Goal: Transaction & Acquisition: Purchase product/service

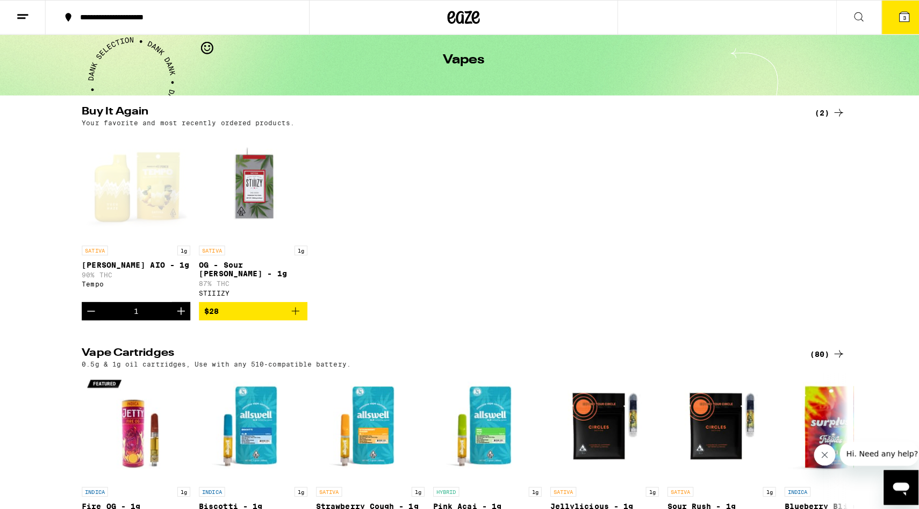
scroll to position [44, 0]
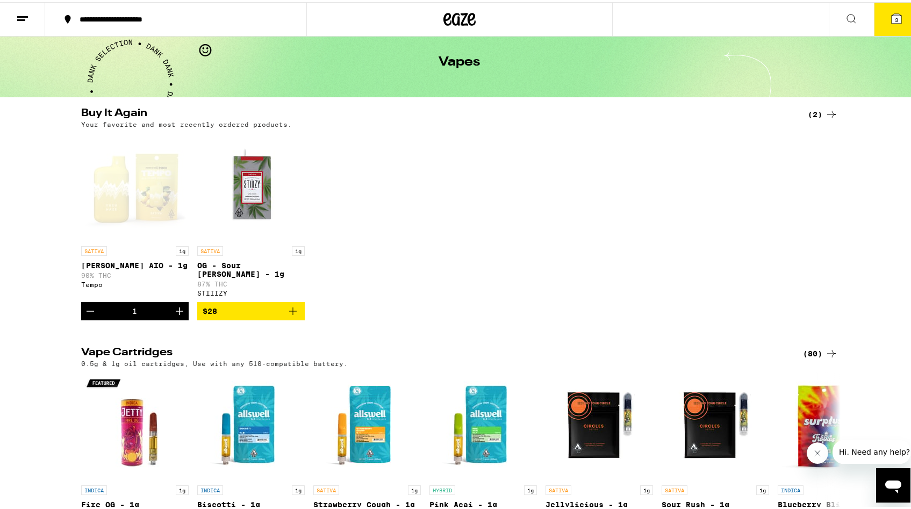
click at [173, 303] on icon "Increment" at bounding box center [179, 309] width 13 height 13
click at [84, 305] on icon "Decrement" at bounding box center [90, 309] width 13 height 13
click at [135, 213] on div "Open page for Yuzu Haze AIO - 1g from Tempo" at bounding box center [134, 184] width 107 height 107
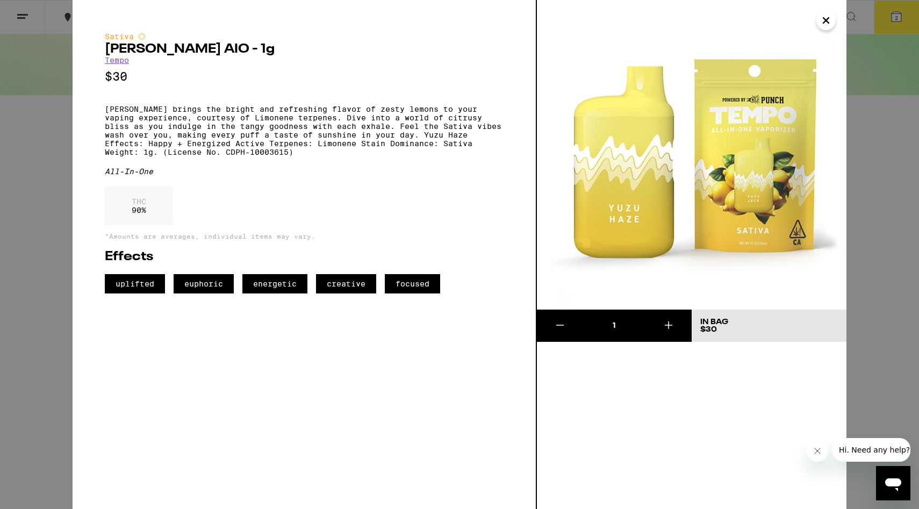
click at [827, 21] on icon "Close" at bounding box center [825, 20] width 5 height 5
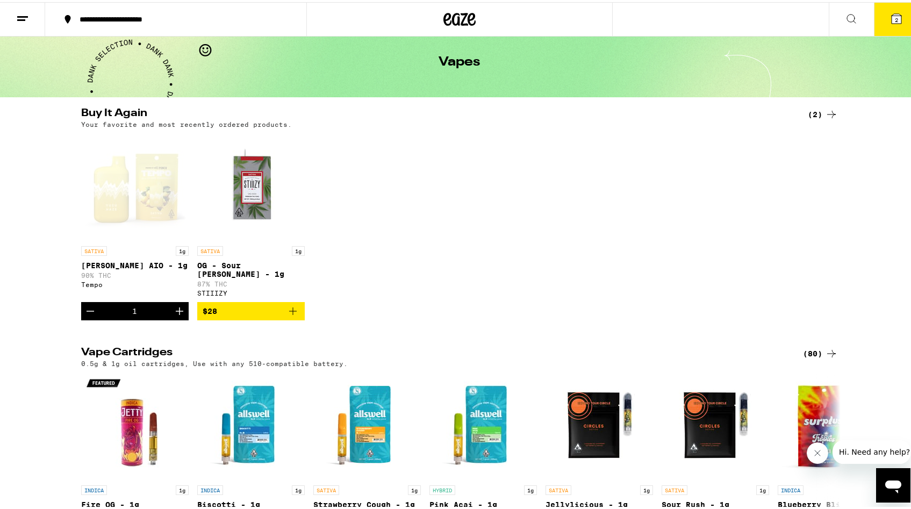
click at [892, 20] on icon at bounding box center [896, 17] width 10 height 10
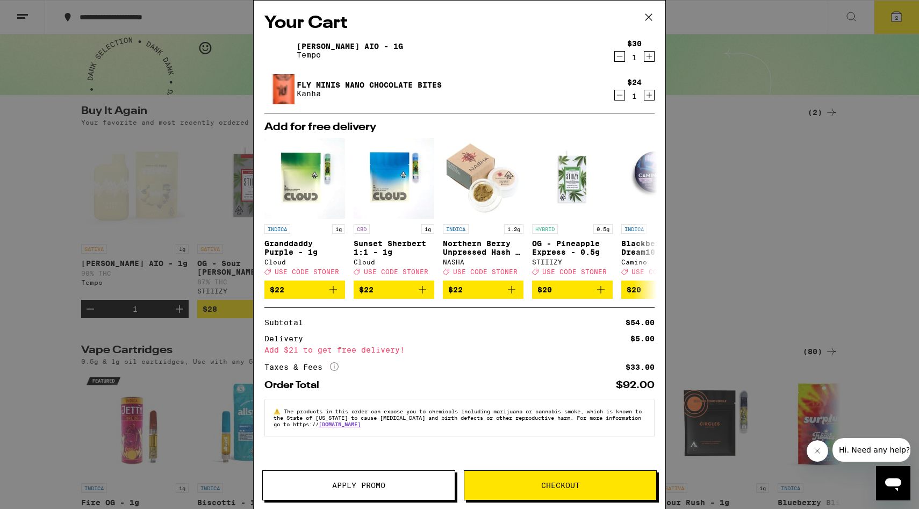
click at [621, 95] on icon "Decrement" at bounding box center [620, 95] width 6 height 0
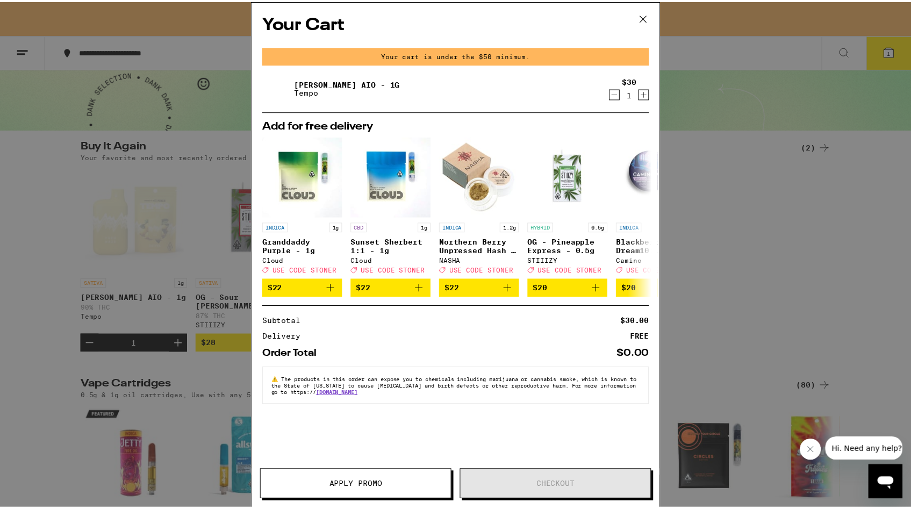
scroll to position [78, 0]
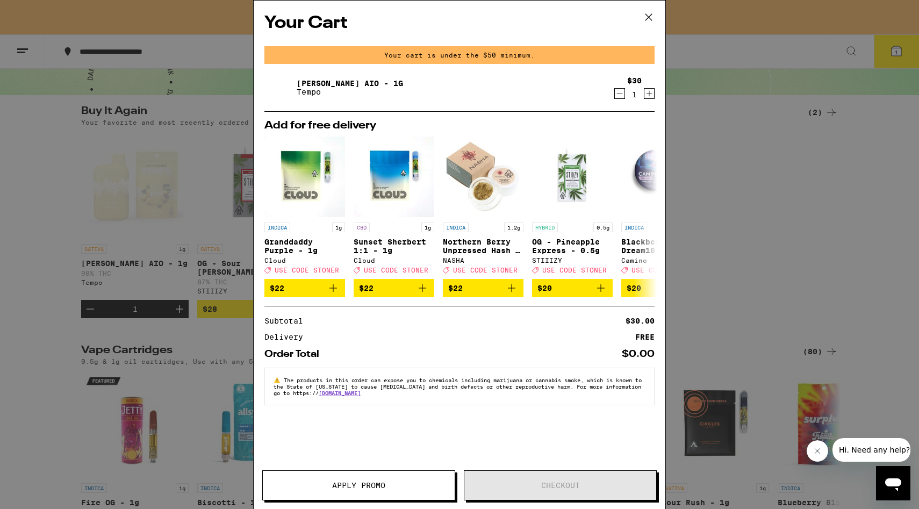
click at [52, 257] on div "Your Cart Your cart is under the $50 minimum. Yuzu Haze AIO - 1g Tempo $30 1 Ad…" at bounding box center [459, 254] width 919 height 509
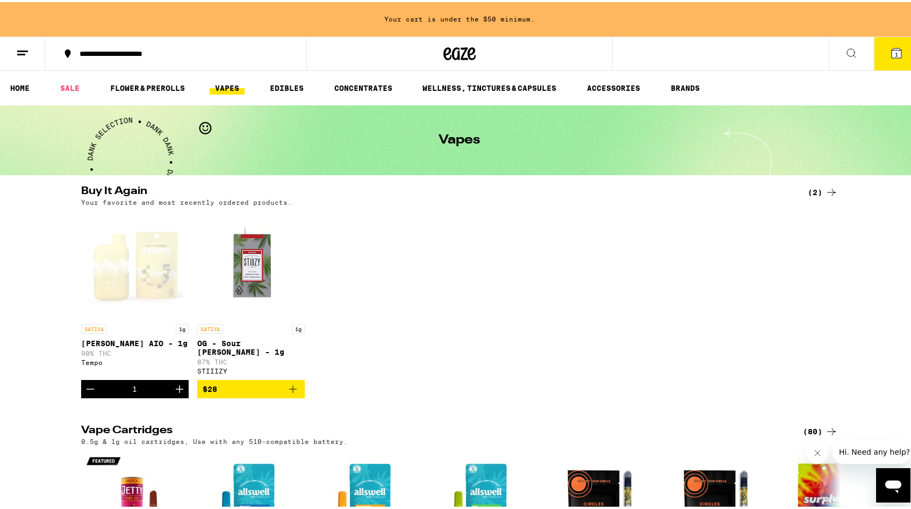
click at [229, 85] on link "VAPES" at bounding box center [227, 86] width 35 height 13
click at [231, 84] on link "VAPES" at bounding box center [227, 86] width 35 height 13
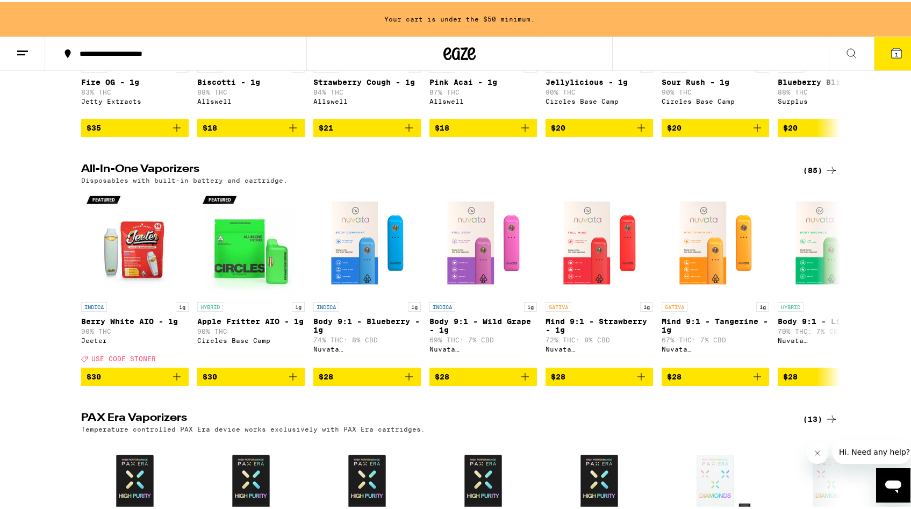
scroll to position [509, 0]
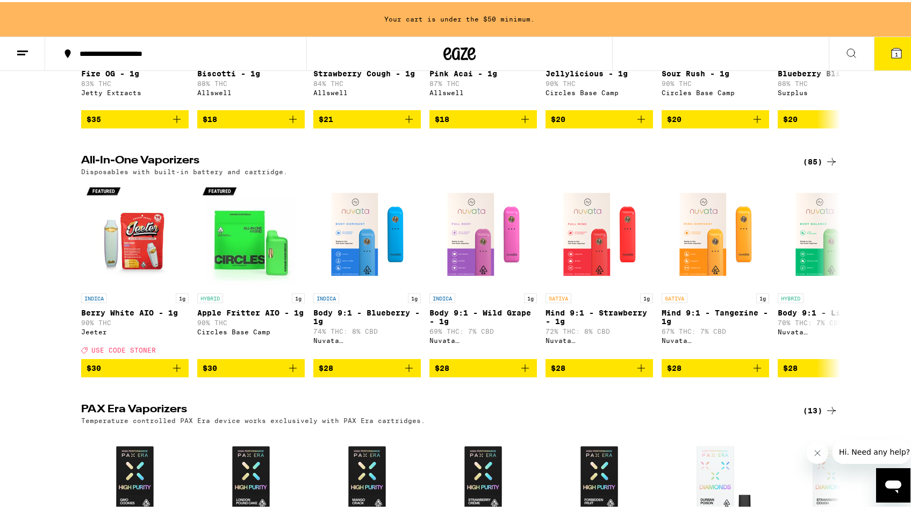
click at [820, 161] on div "(85)" at bounding box center [820, 159] width 35 height 13
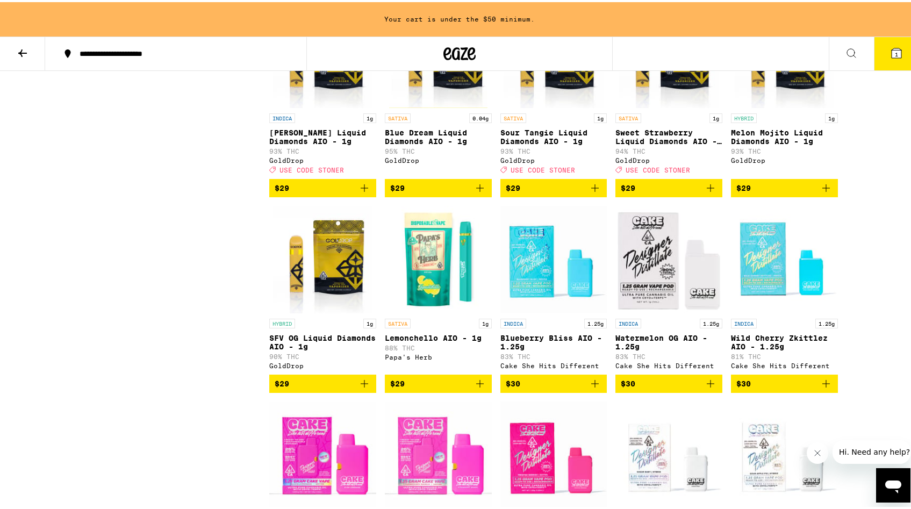
scroll to position [602, 0]
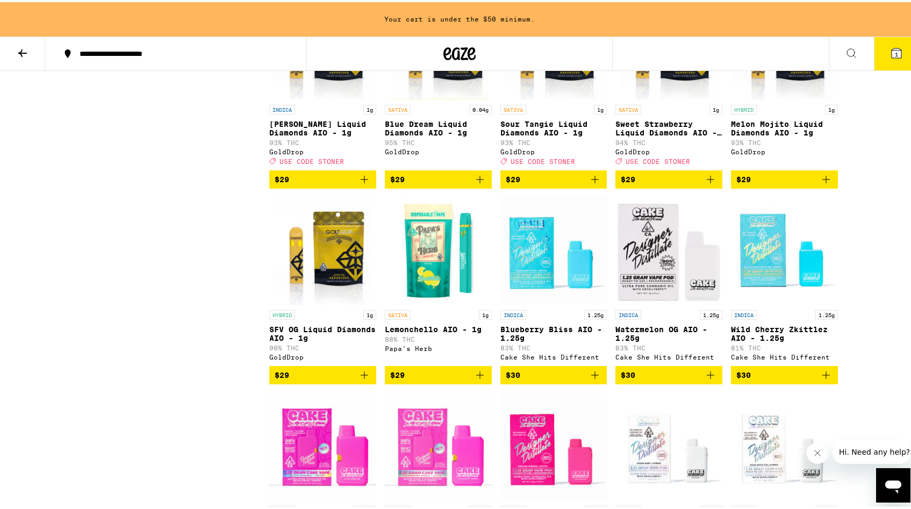
click at [314, 163] on span "USE CODE STONER" at bounding box center [311, 159] width 64 height 7
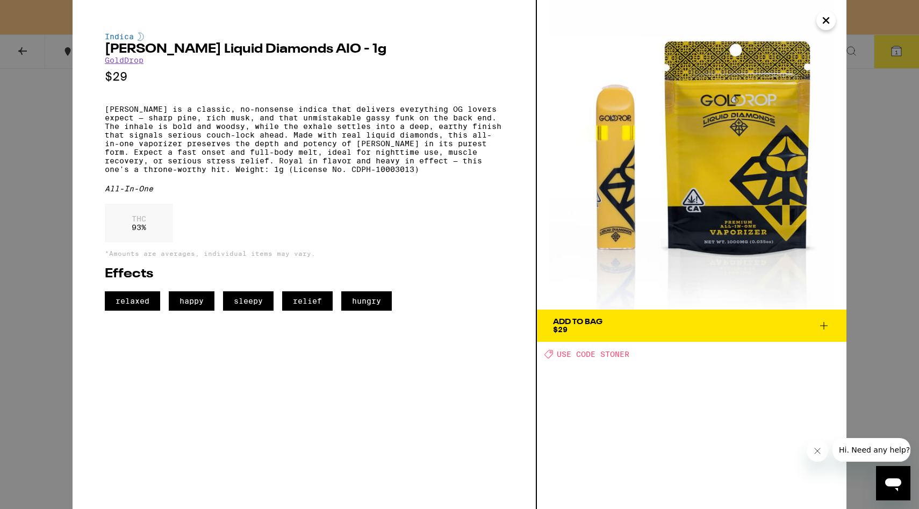
click at [823, 23] on icon "Close" at bounding box center [825, 20] width 5 height 5
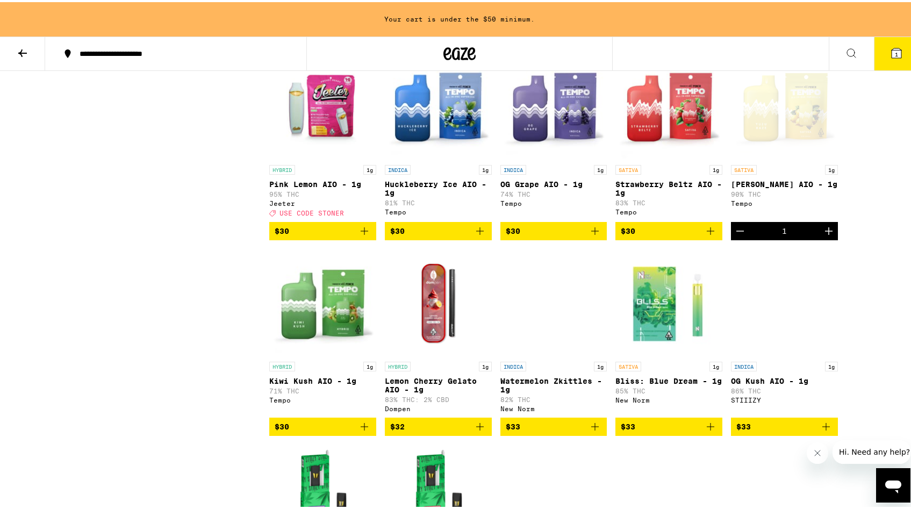
scroll to position [1539, 0]
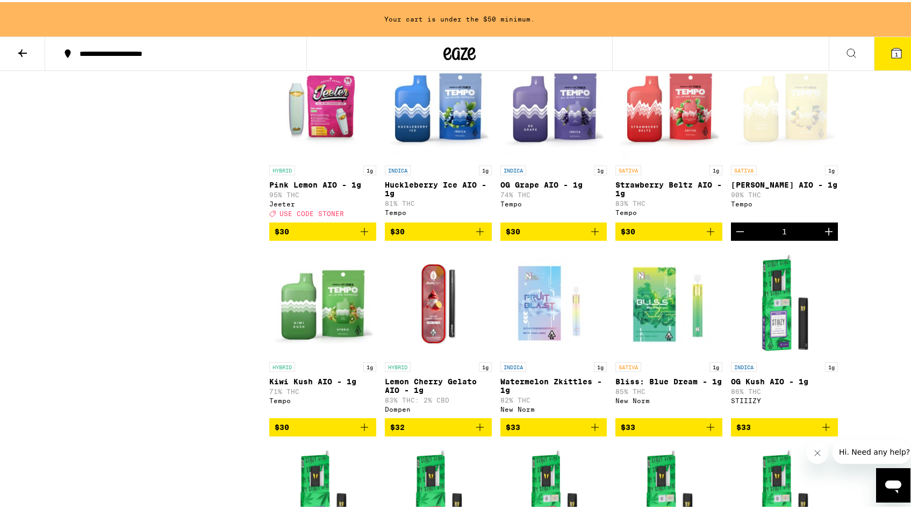
click at [592, 236] on icon "Add to bag" at bounding box center [594, 229] width 13 height 13
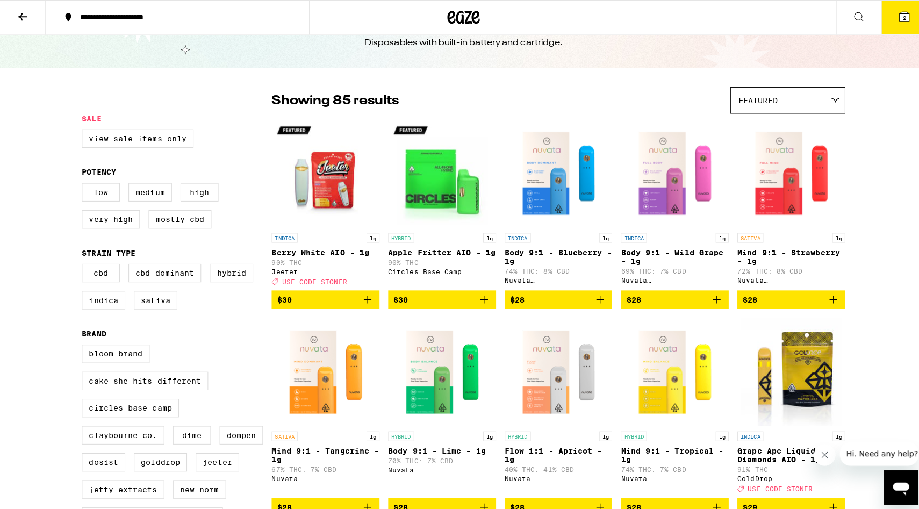
scroll to position [31, 0]
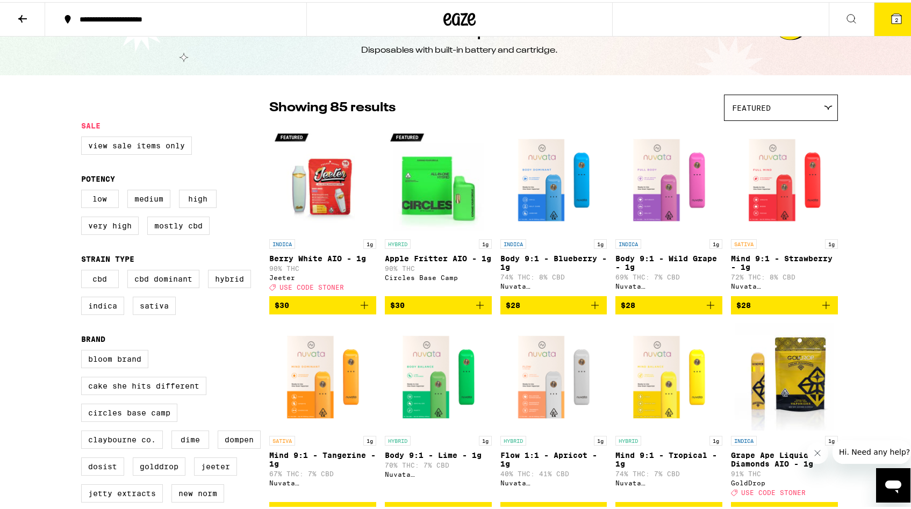
click at [476, 307] on icon "Add to bag" at bounding box center [480, 303] width 8 height 8
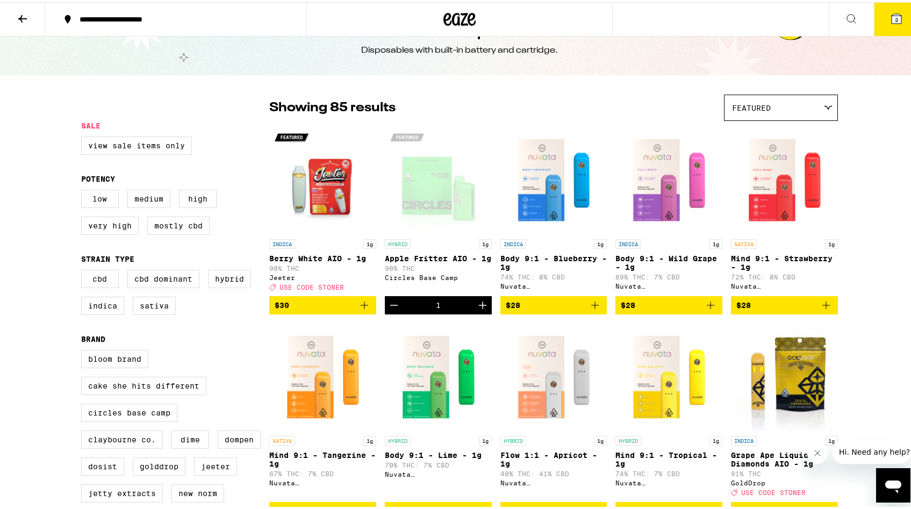
click at [895, 13] on button "3" at bounding box center [896, 17] width 45 height 33
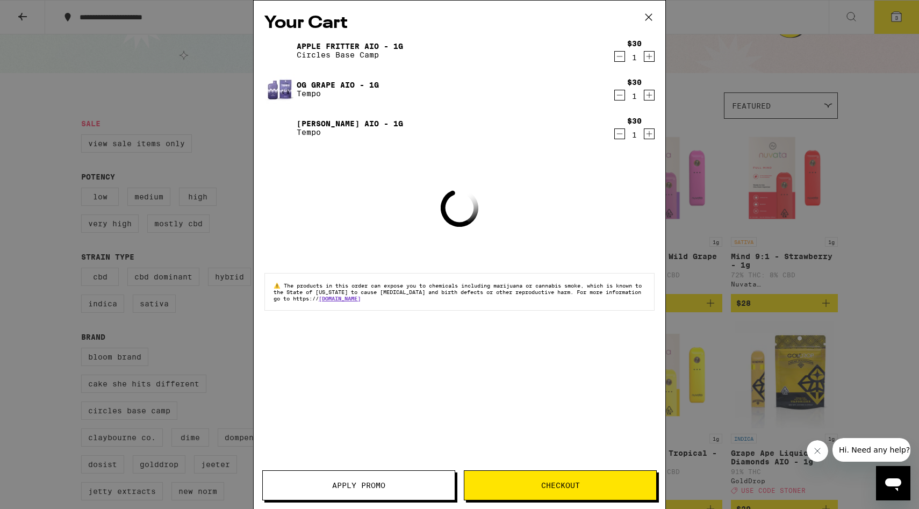
click at [893, 13] on div "Your Cart Apple Fritter AIO - 1g Circles Base Camp $30 1 OG Grape AIO - 1g Temp…" at bounding box center [459, 254] width 919 height 509
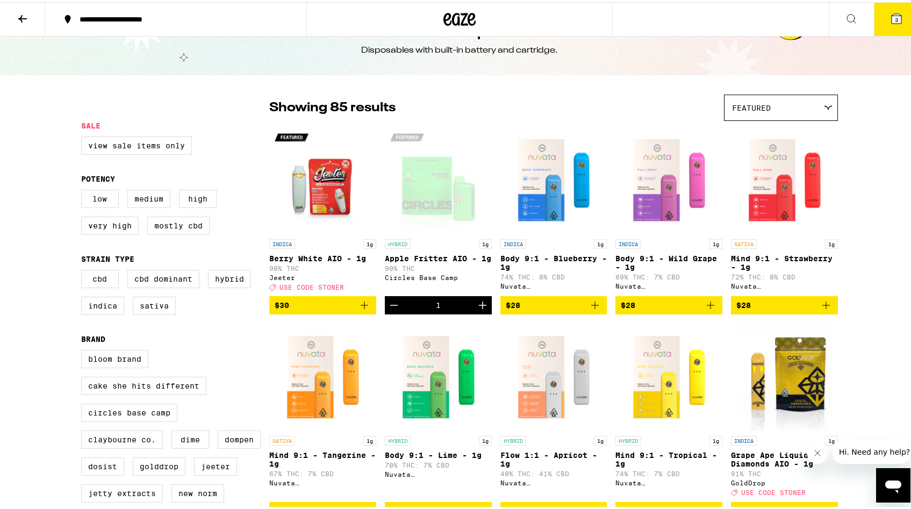
click at [895, 21] on span "3" at bounding box center [896, 18] width 3 height 6
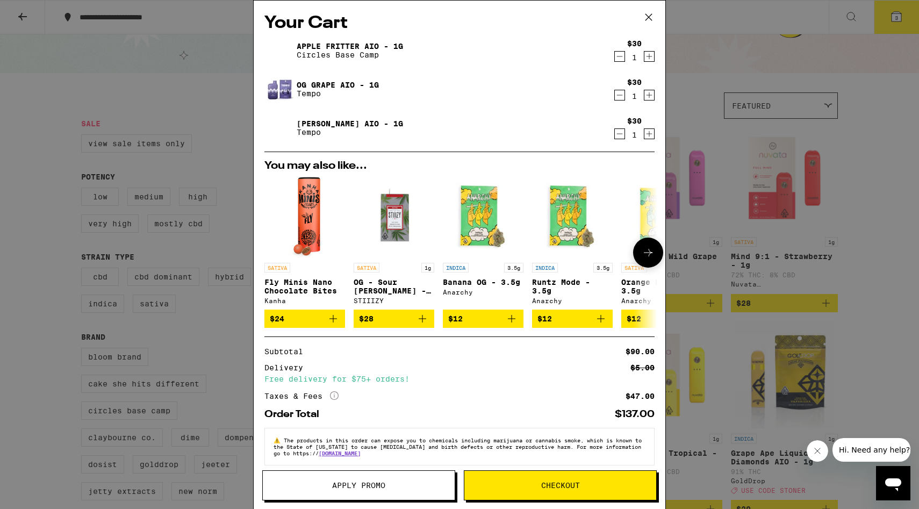
scroll to position [15, 0]
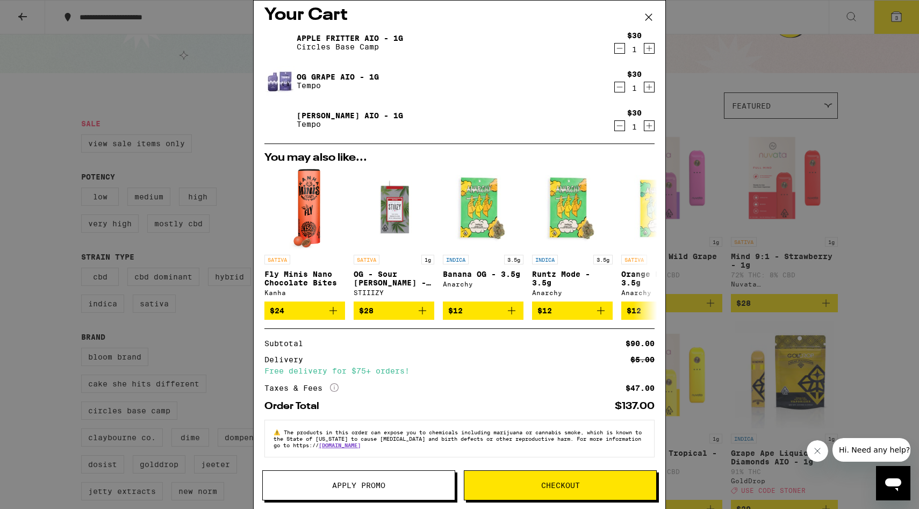
click at [558, 487] on span "Checkout" at bounding box center [560, 485] width 39 height 8
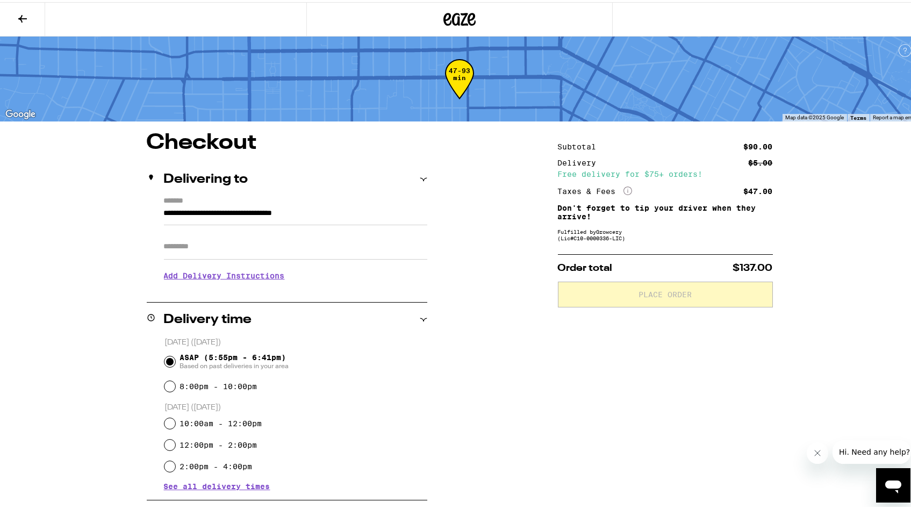
click at [222, 249] on input "Apt/Suite" at bounding box center [295, 245] width 263 height 26
type input "****"
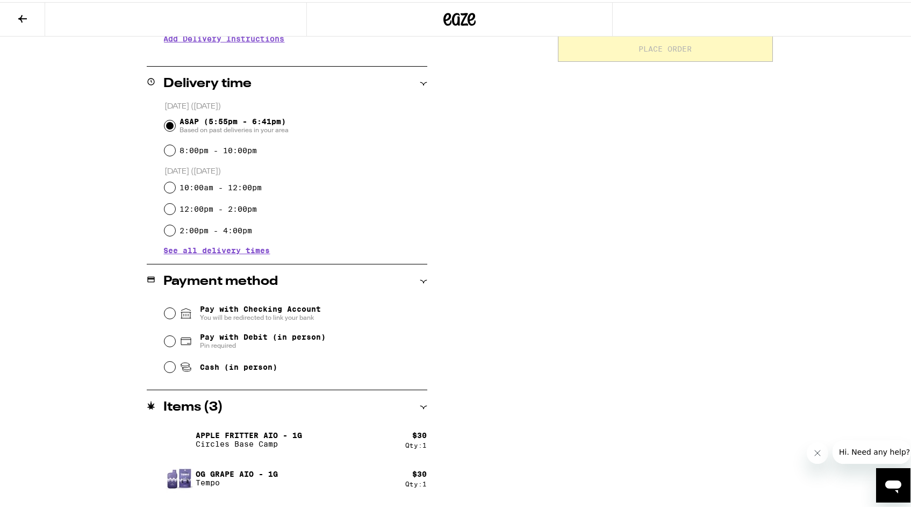
scroll to position [276, 0]
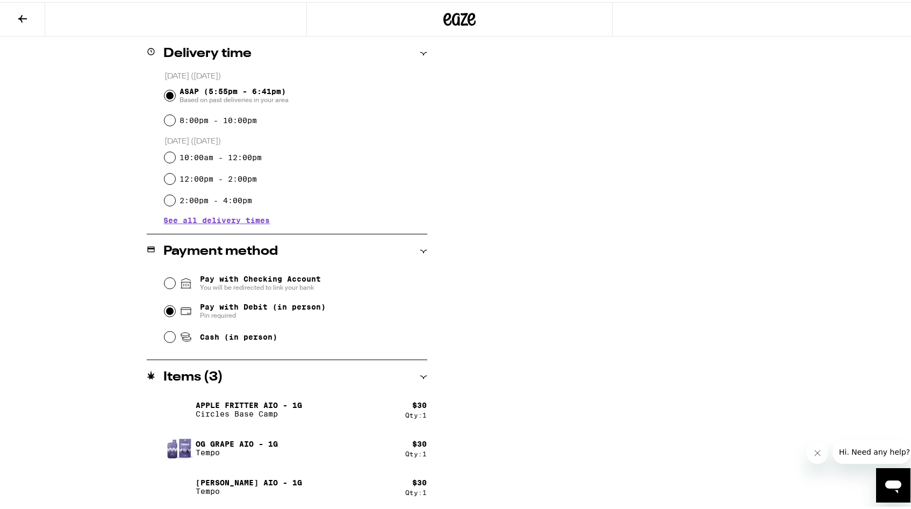
click at [166, 310] on input "Pay with Debit (in person) Pin required" at bounding box center [169, 309] width 11 height 11
radio input "true"
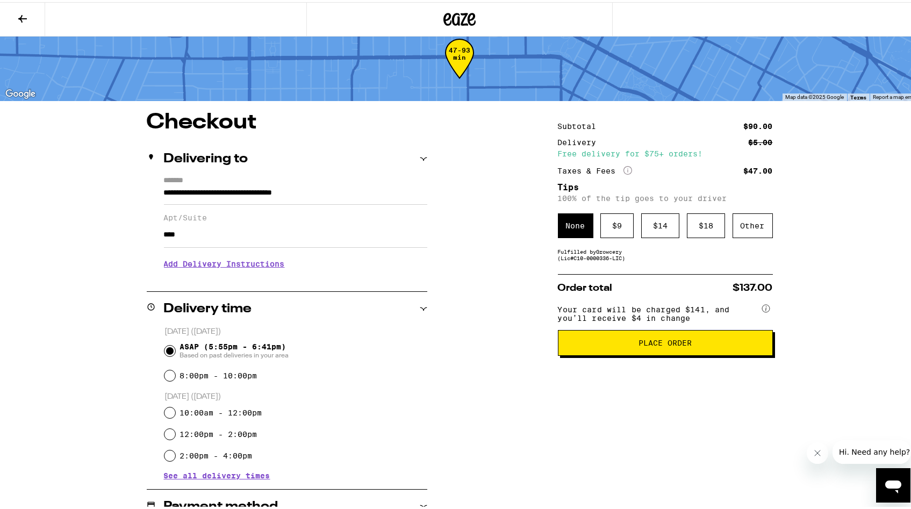
scroll to position [21, 0]
click at [531, 289] on div "**********" at bounding box center [460, 436] width 774 height 654
click at [662, 227] on div "$ 14" at bounding box center [660, 223] width 38 height 25
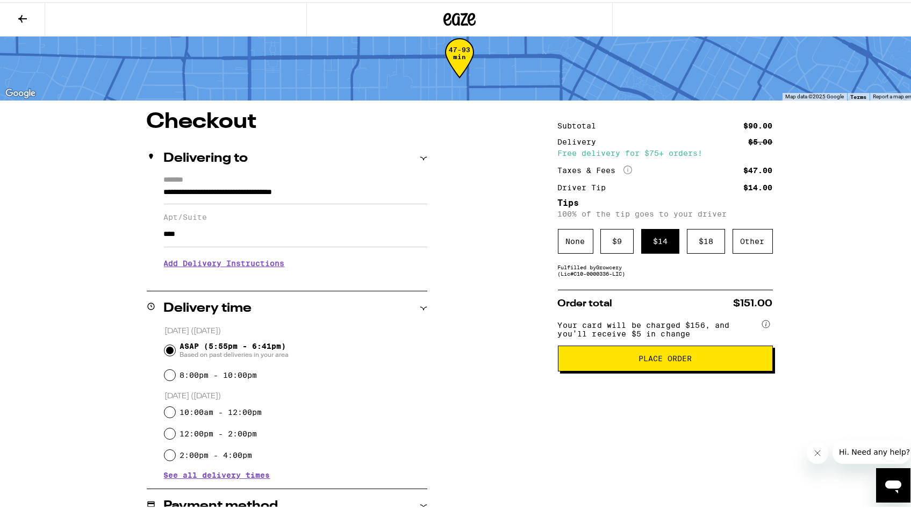
click at [631, 360] on span "Place Order" at bounding box center [665, 356] width 197 height 8
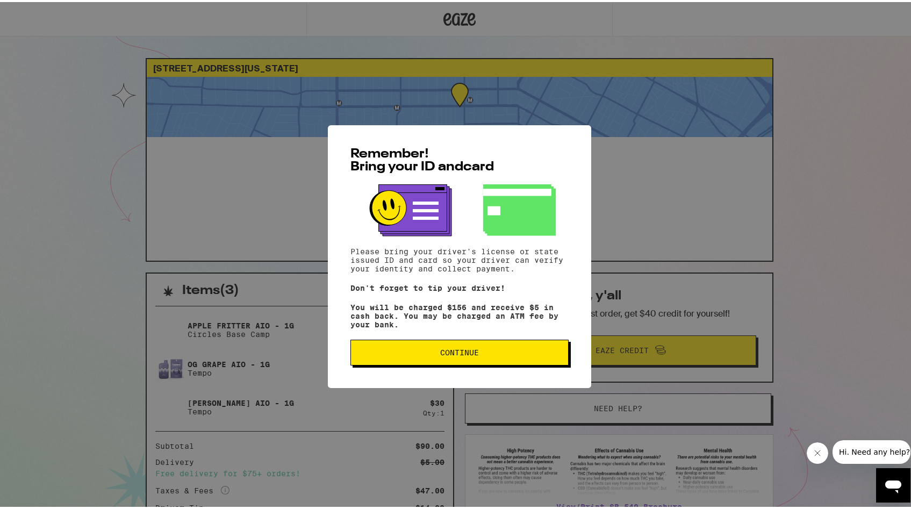
click at [443, 352] on span "Continue" at bounding box center [459, 351] width 39 height 8
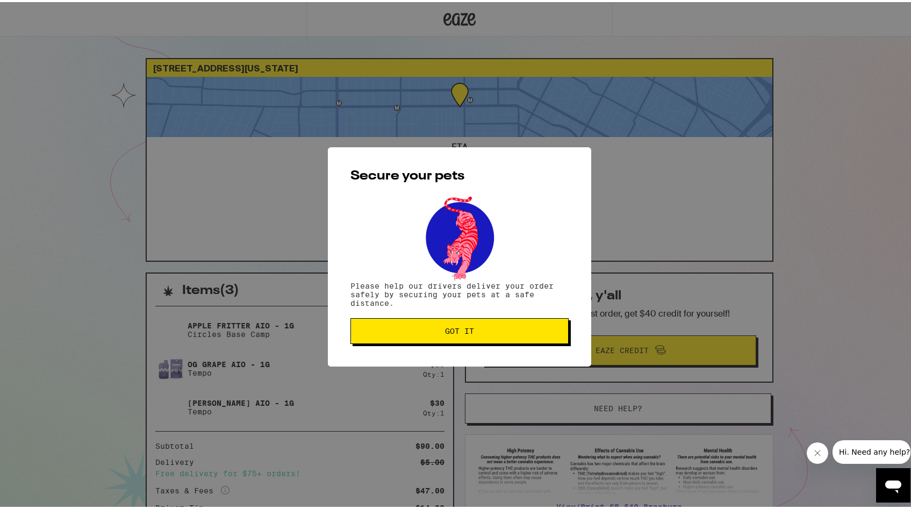
click at [445, 330] on span "Got it" at bounding box center [459, 329] width 29 height 8
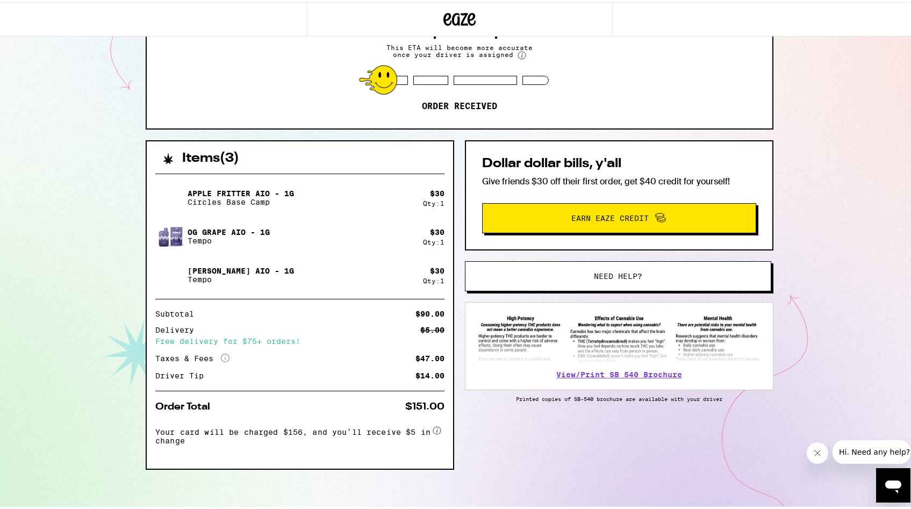
scroll to position [136, 0]
